Goal: Task Accomplishment & Management: Use online tool/utility

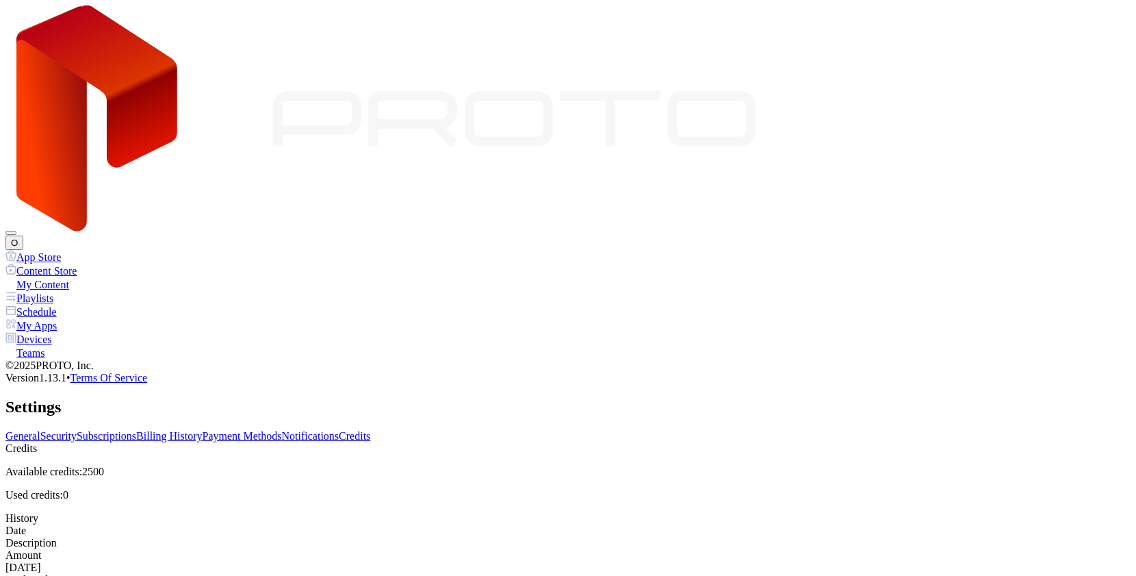
click at [136, 430] on link "Subscriptions" at bounding box center [107, 436] width 60 height 12
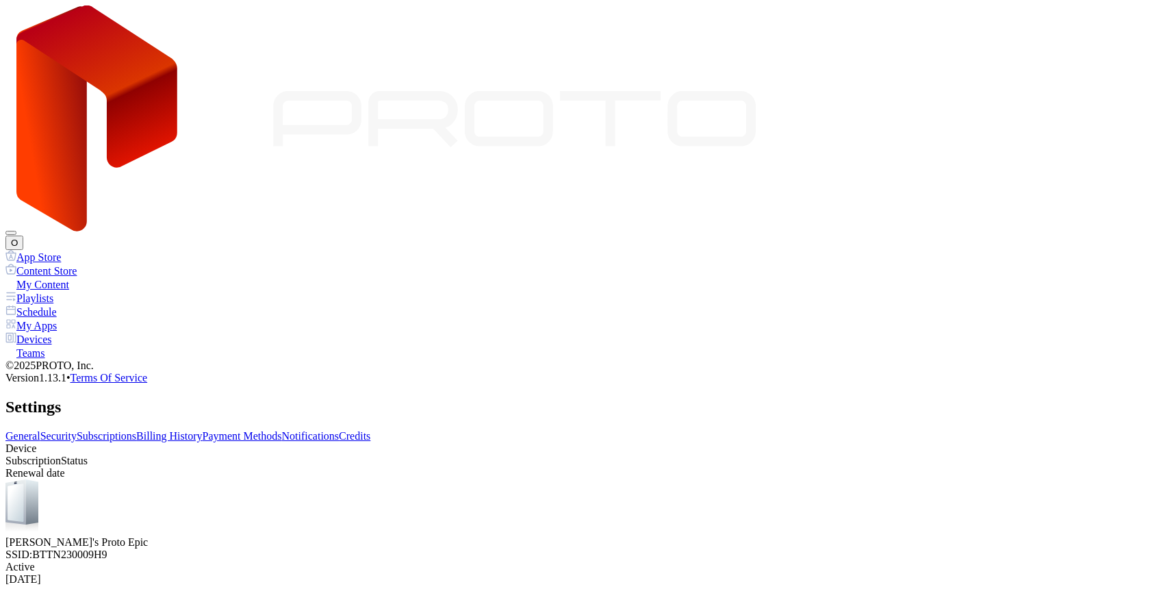
click at [446, 479] on div "[PERSON_NAME]'s Proto Epic SSID: BTTN230009H9" at bounding box center [574, 519] width 1139 height 81
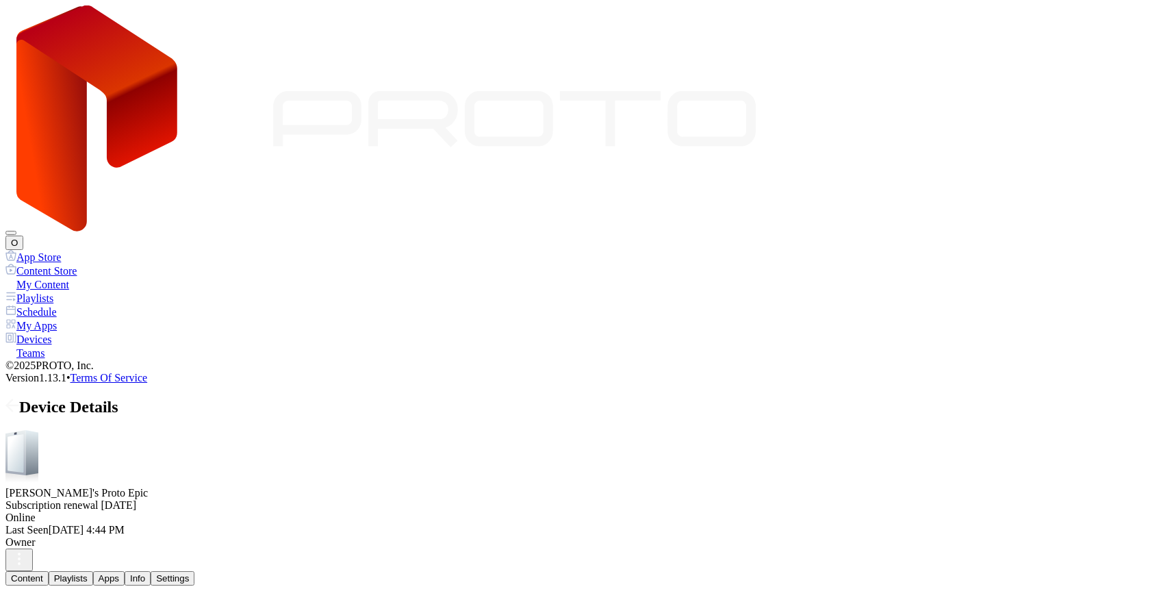
click at [19, 398] on span at bounding box center [12, 407] width 14 height 18
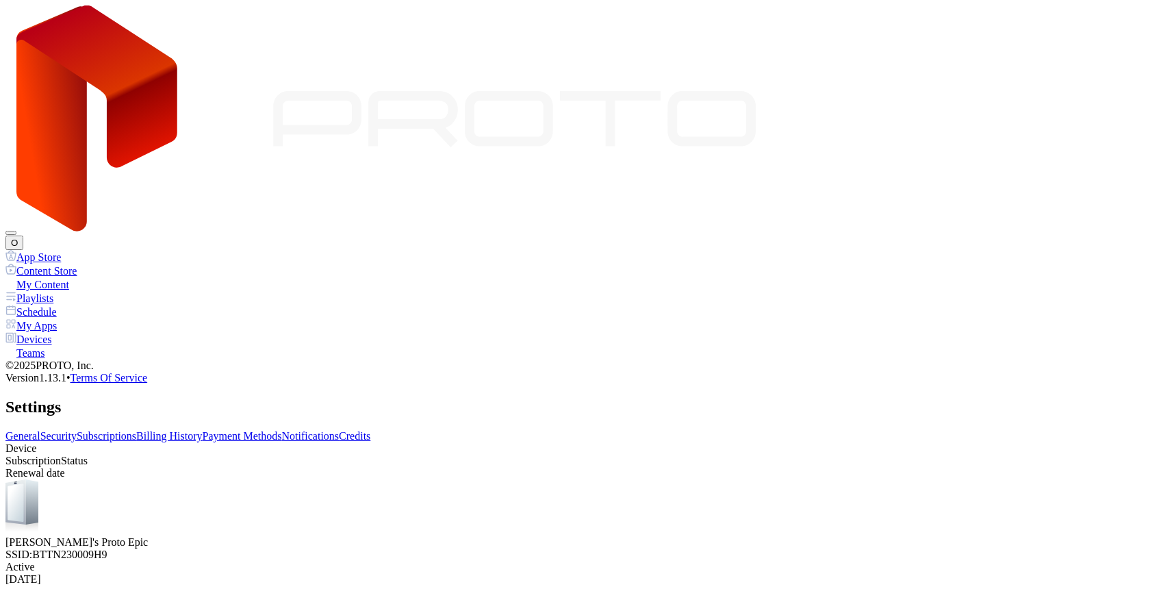
click at [202, 430] on link "Billing History" at bounding box center [169, 436] width 66 height 12
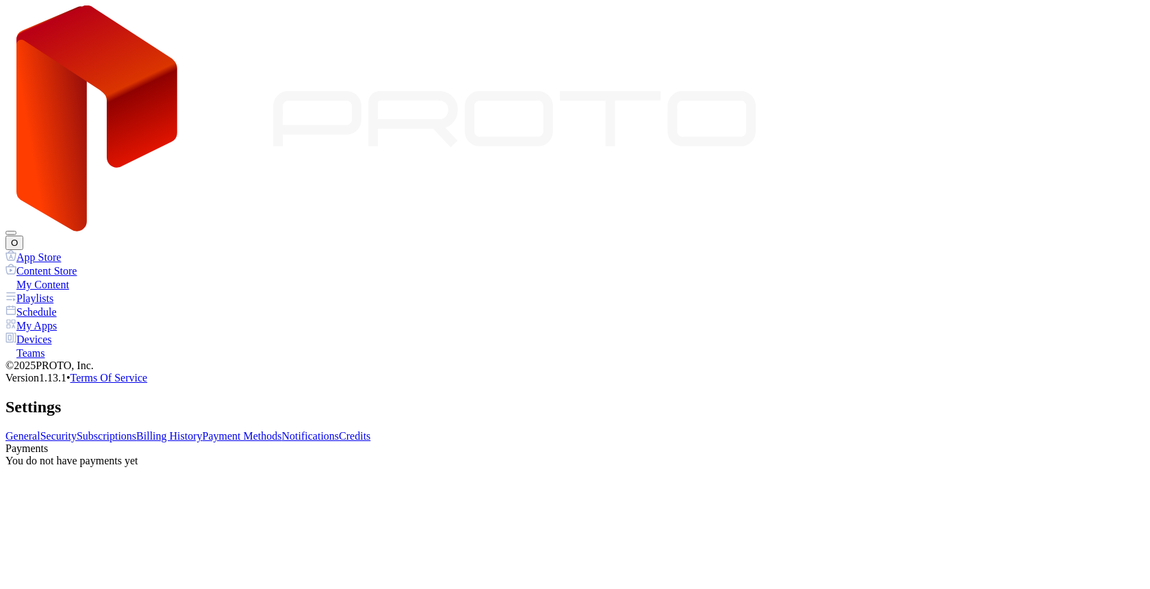
click at [282, 430] on link "Payment Methods" at bounding box center [242, 436] width 79 height 12
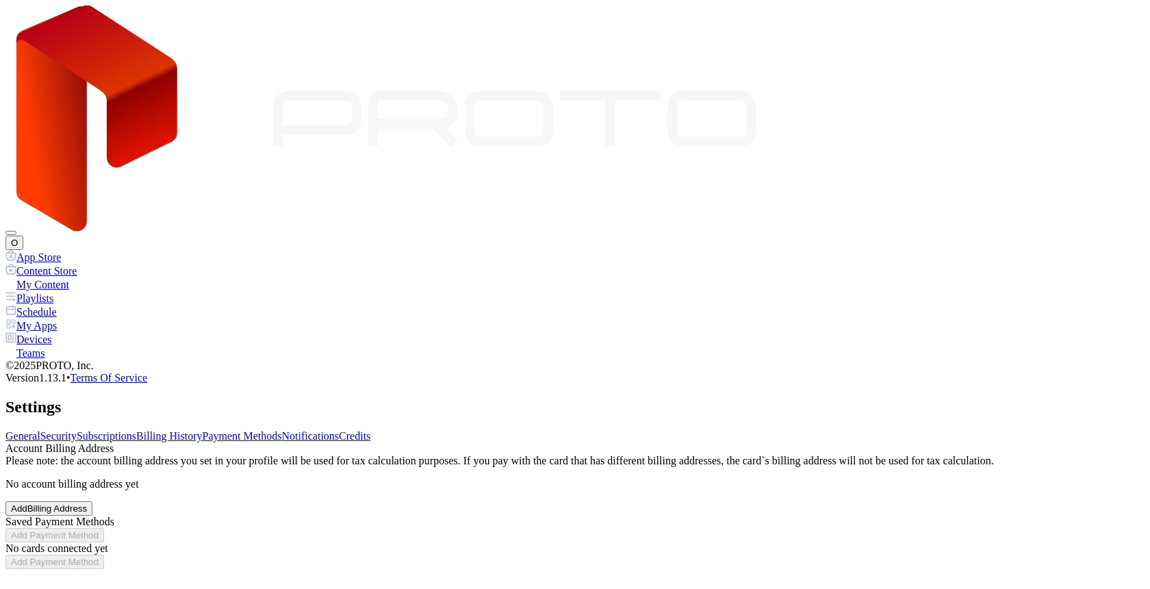
click at [136, 430] on link "Subscriptions" at bounding box center [107, 436] width 60 height 12
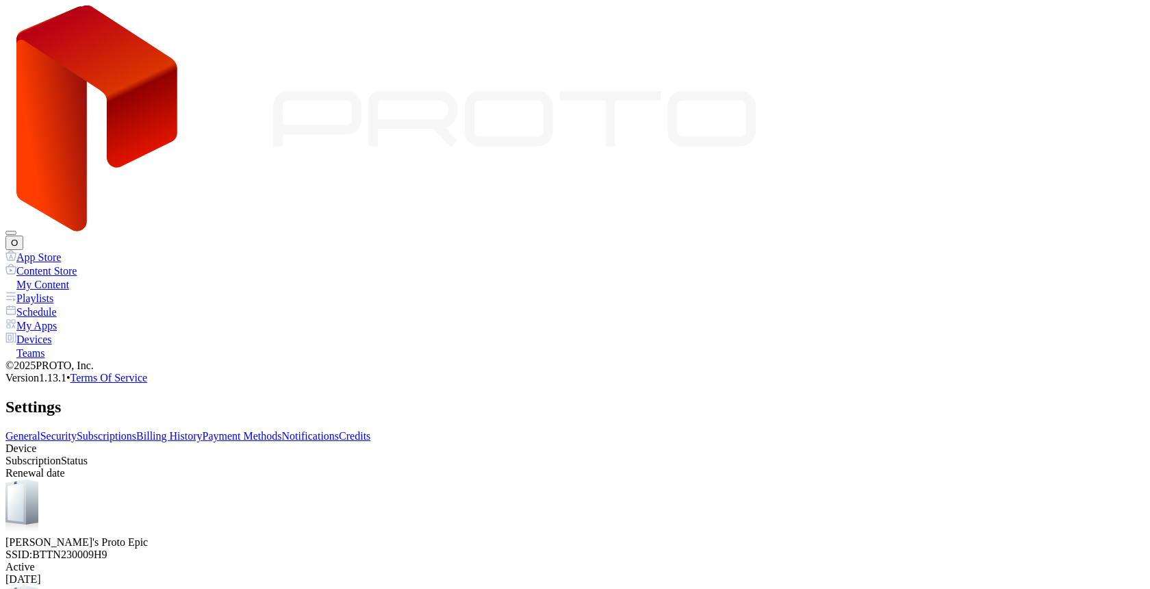
click at [52, 332] on div "Devices" at bounding box center [574, 339] width 1139 height 14
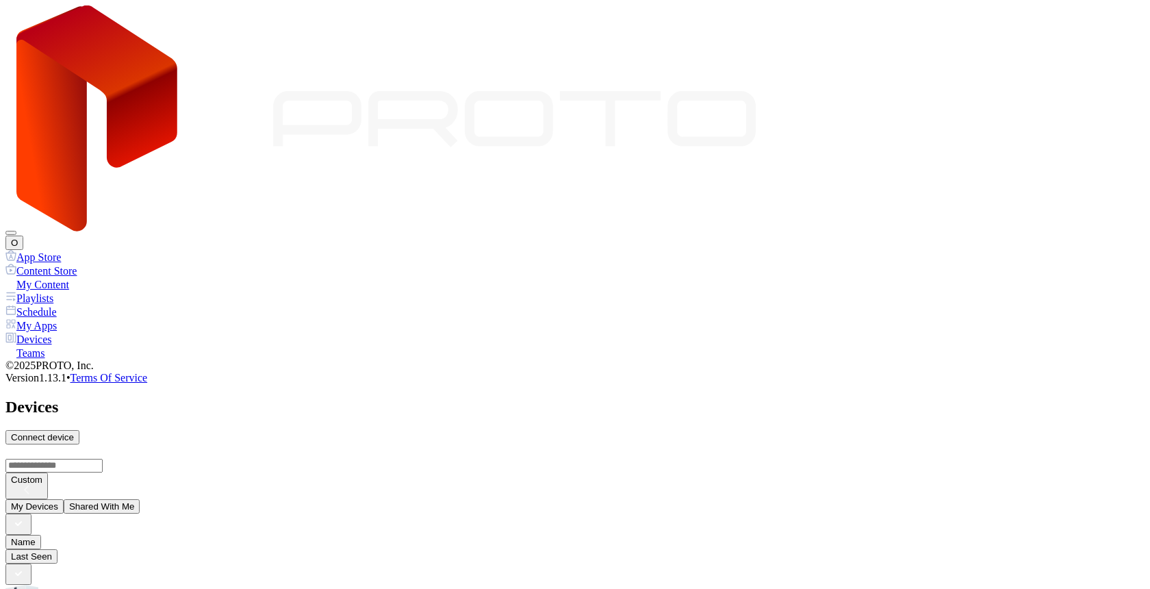
click at [74, 432] on div "Connect device" at bounding box center [42, 437] width 63 height 10
type input "*"
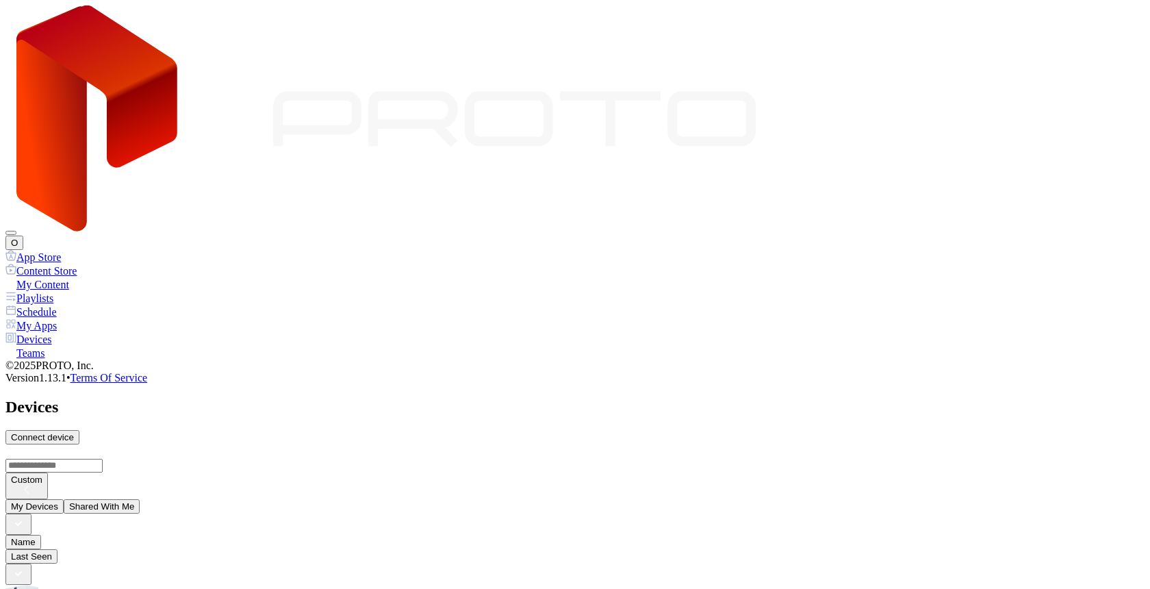
type input "*"
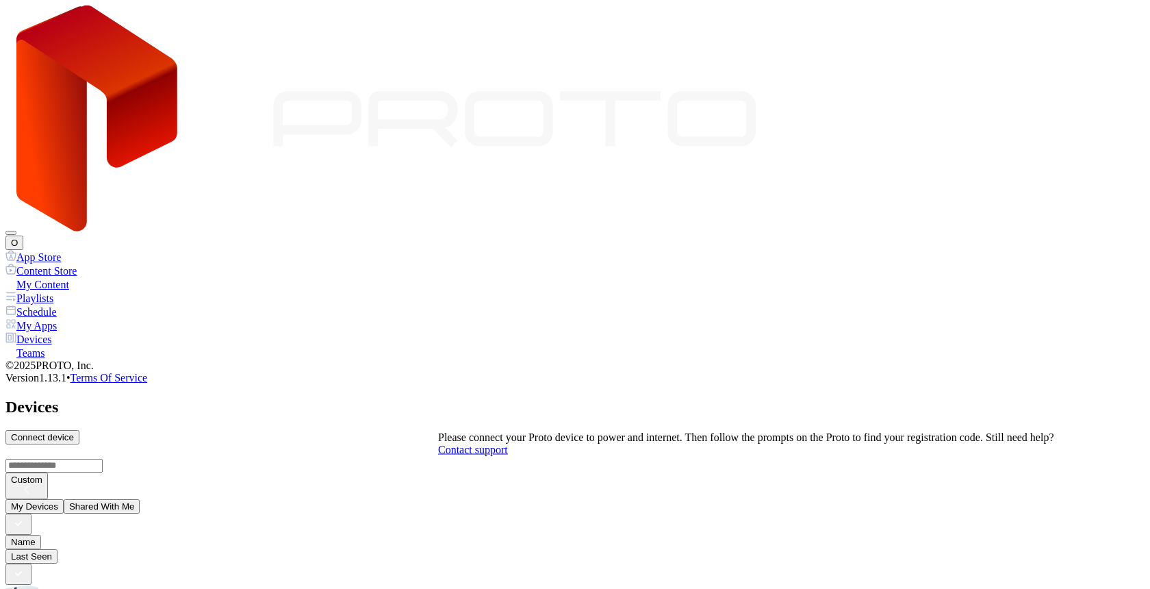
click at [707, 452] on div "Please connect your Proto device to power and internet. Then follow the prompts…" at bounding box center [746, 443] width 616 height 25
click at [631, 456] on div "Contact support" at bounding box center [746, 450] width 616 height 12
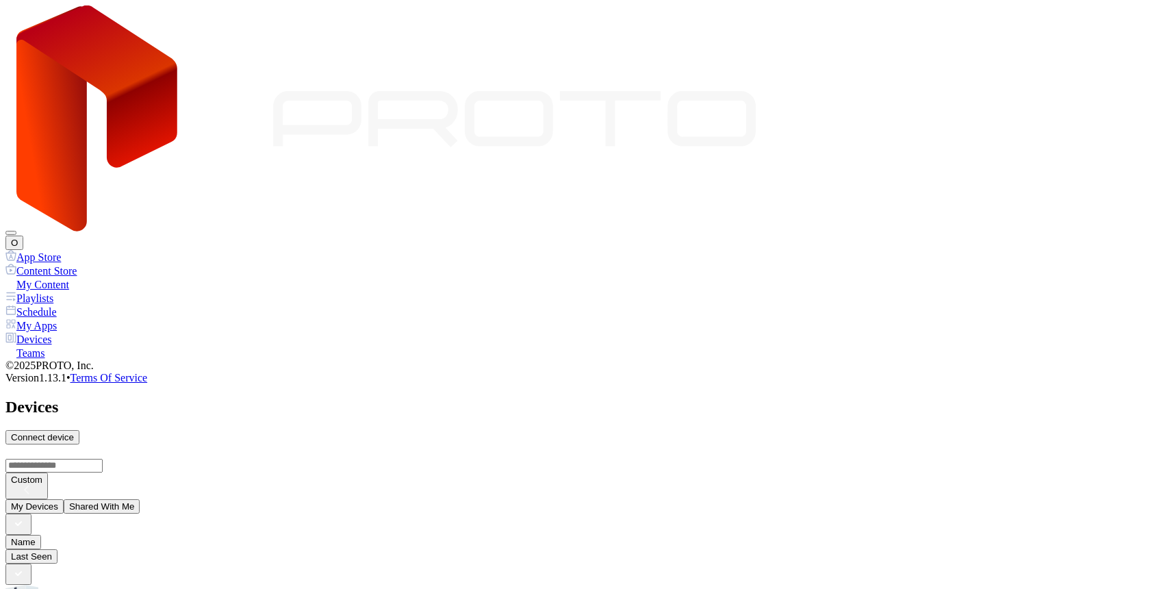
click at [74, 432] on div "Connect device" at bounding box center [42, 437] width 63 height 10
type input "*"
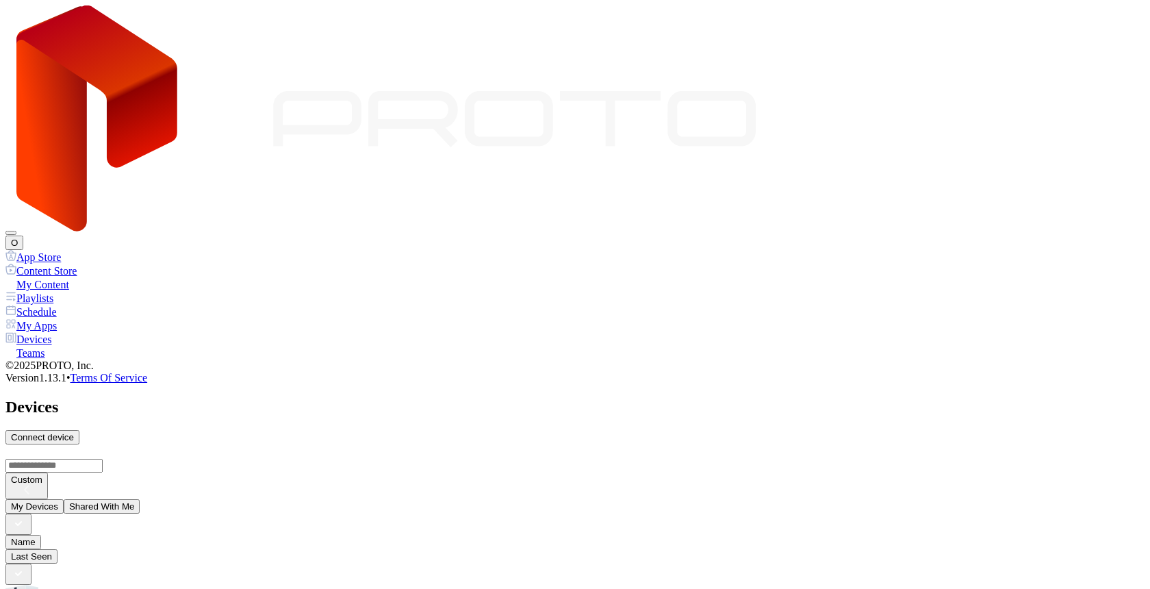
type input "*"
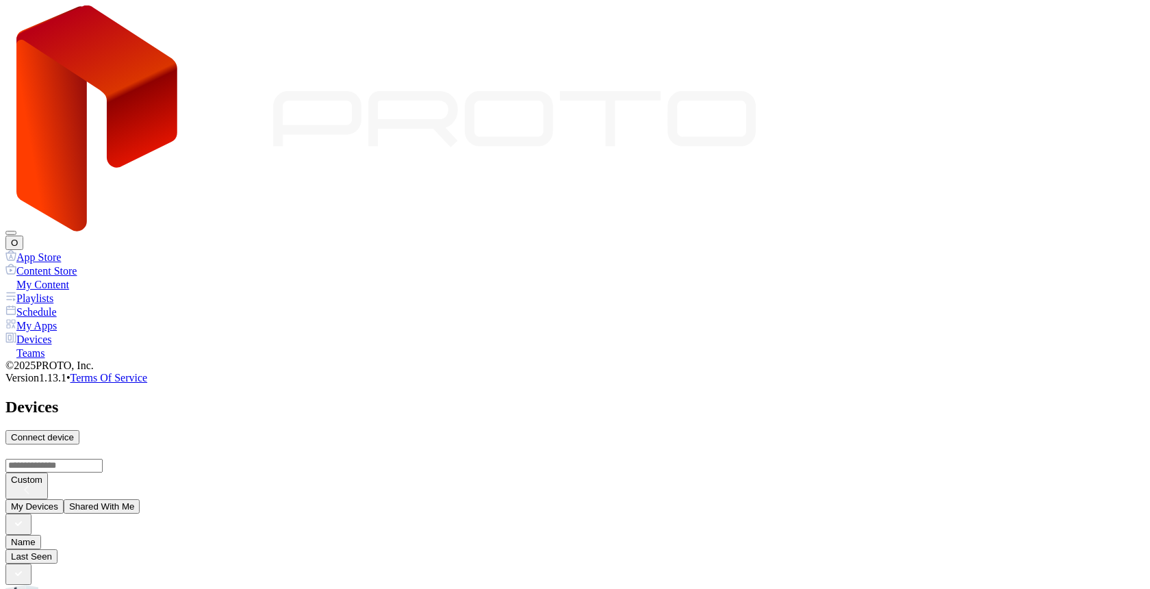
click at [74, 432] on div "Connect device" at bounding box center [42, 437] width 63 height 10
type input "*"
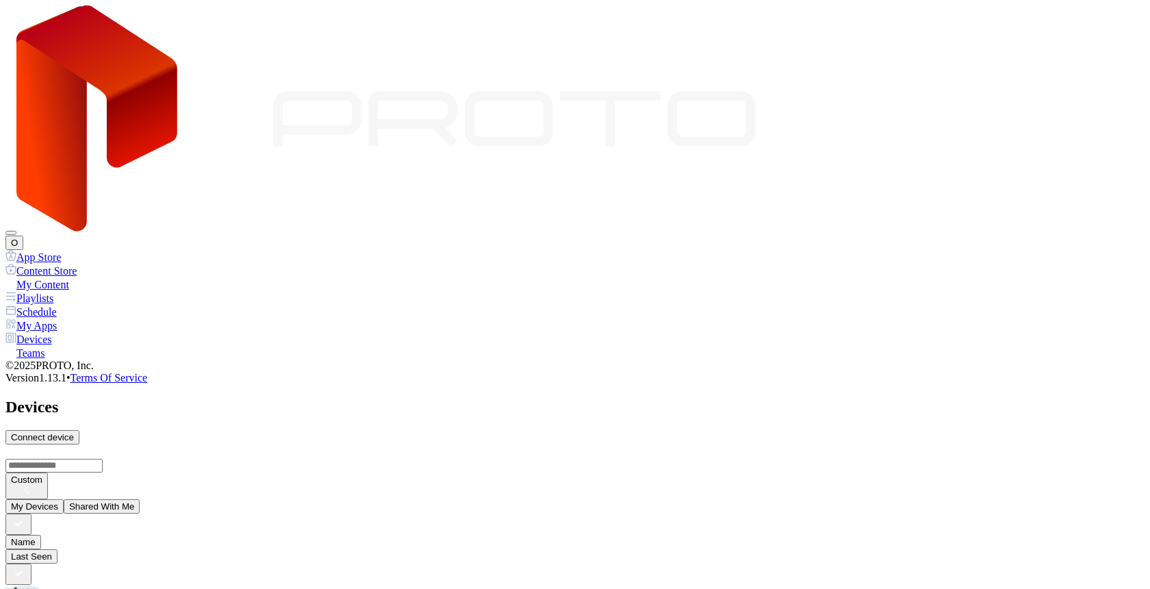
type input "*"
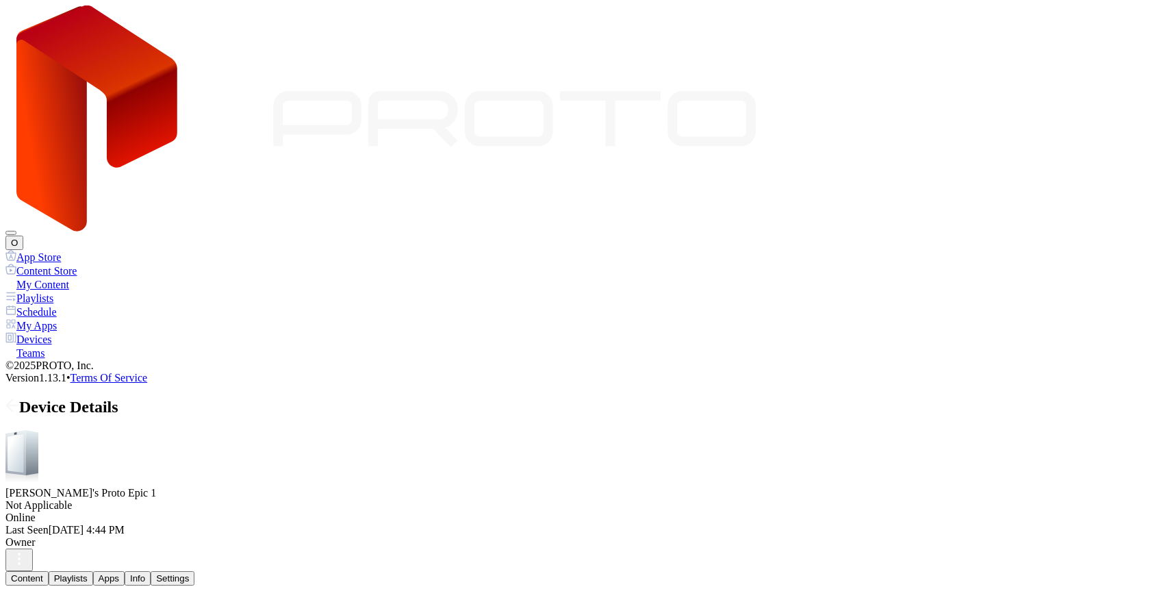
click at [19, 398] on icon at bounding box center [12, 405] width 14 height 14
